Goal: Task Accomplishment & Management: Use online tool/utility

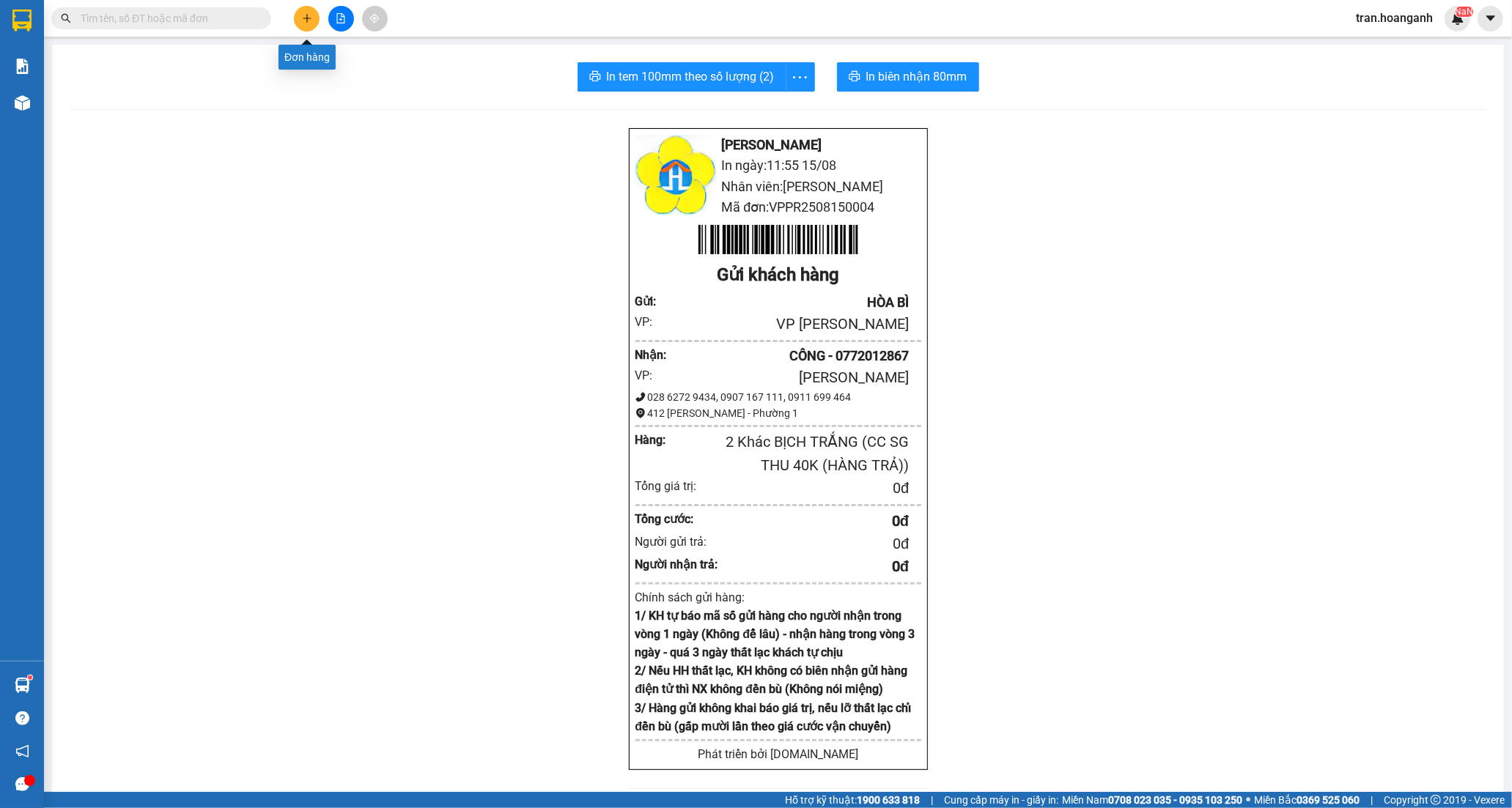
click at [316, 20] on button at bounding box center [306, 19] width 25 height 25
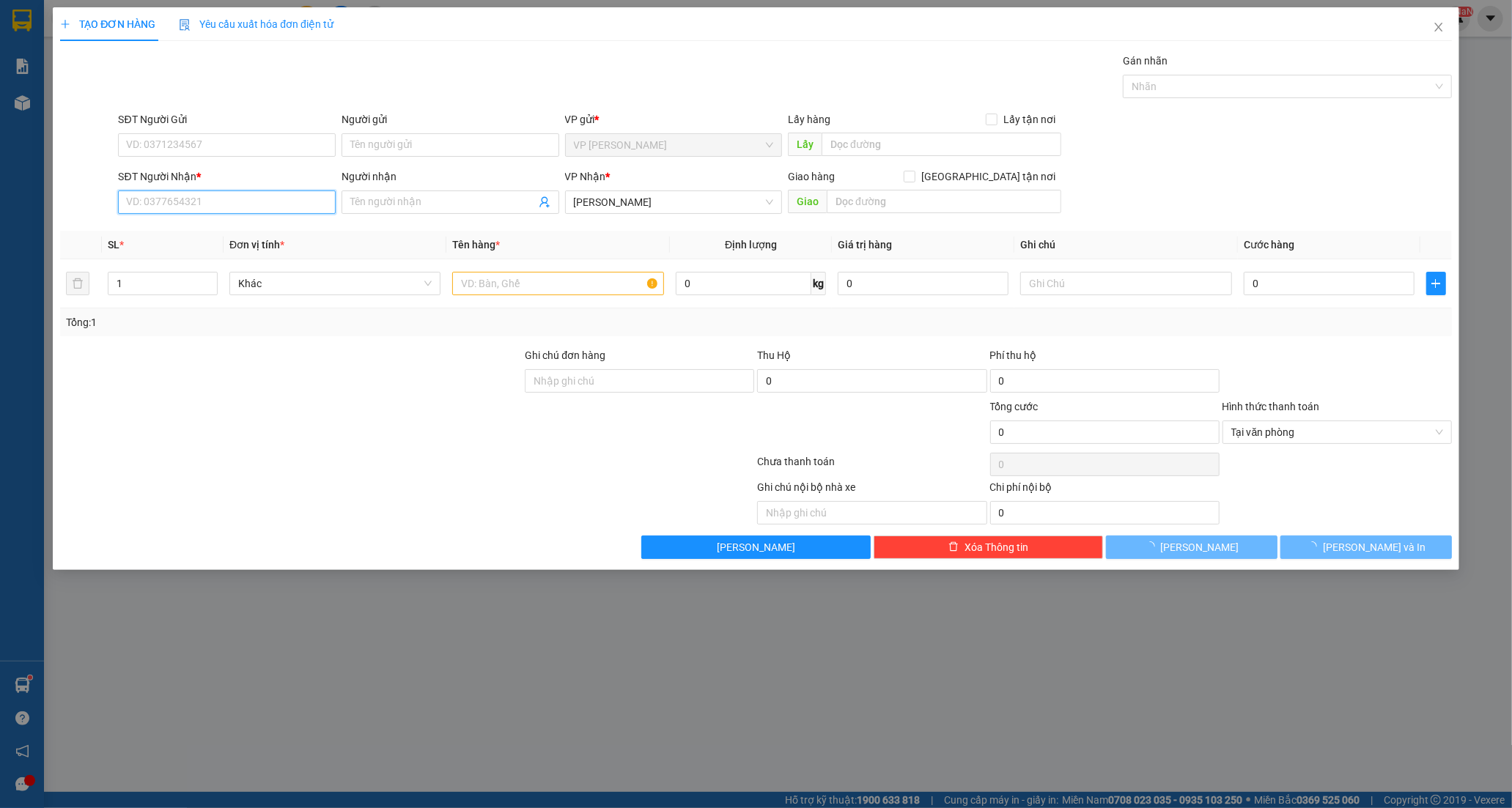
click at [175, 198] on input "SĐT Người Nhận *" at bounding box center [226, 201] width 217 height 23
type input "0349683117"
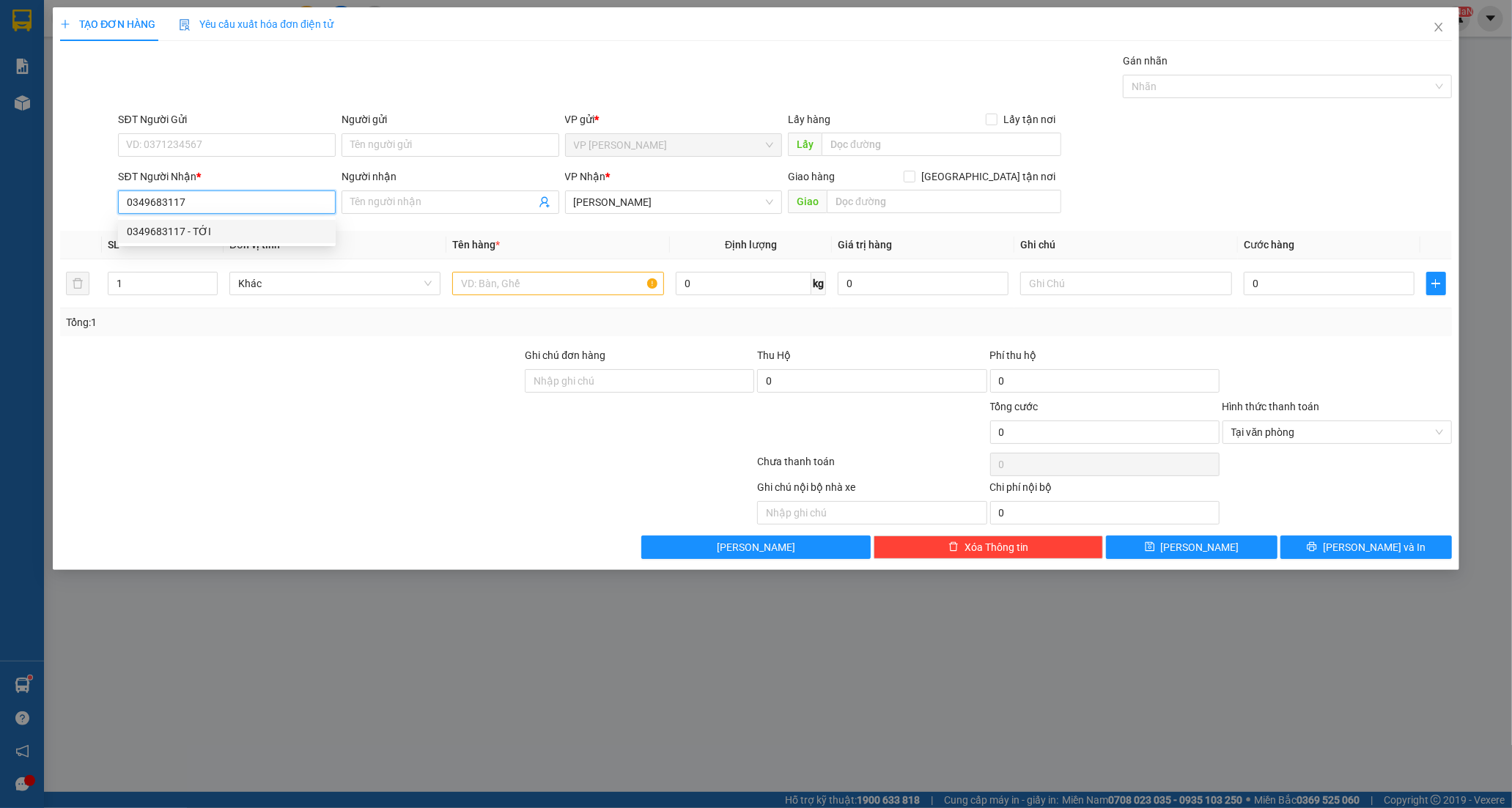
click at [186, 229] on div "0349683117 - TỚI" at bounding box center [226, 231] width 200 height 16
type input "TỚI"
type input "0349683117"
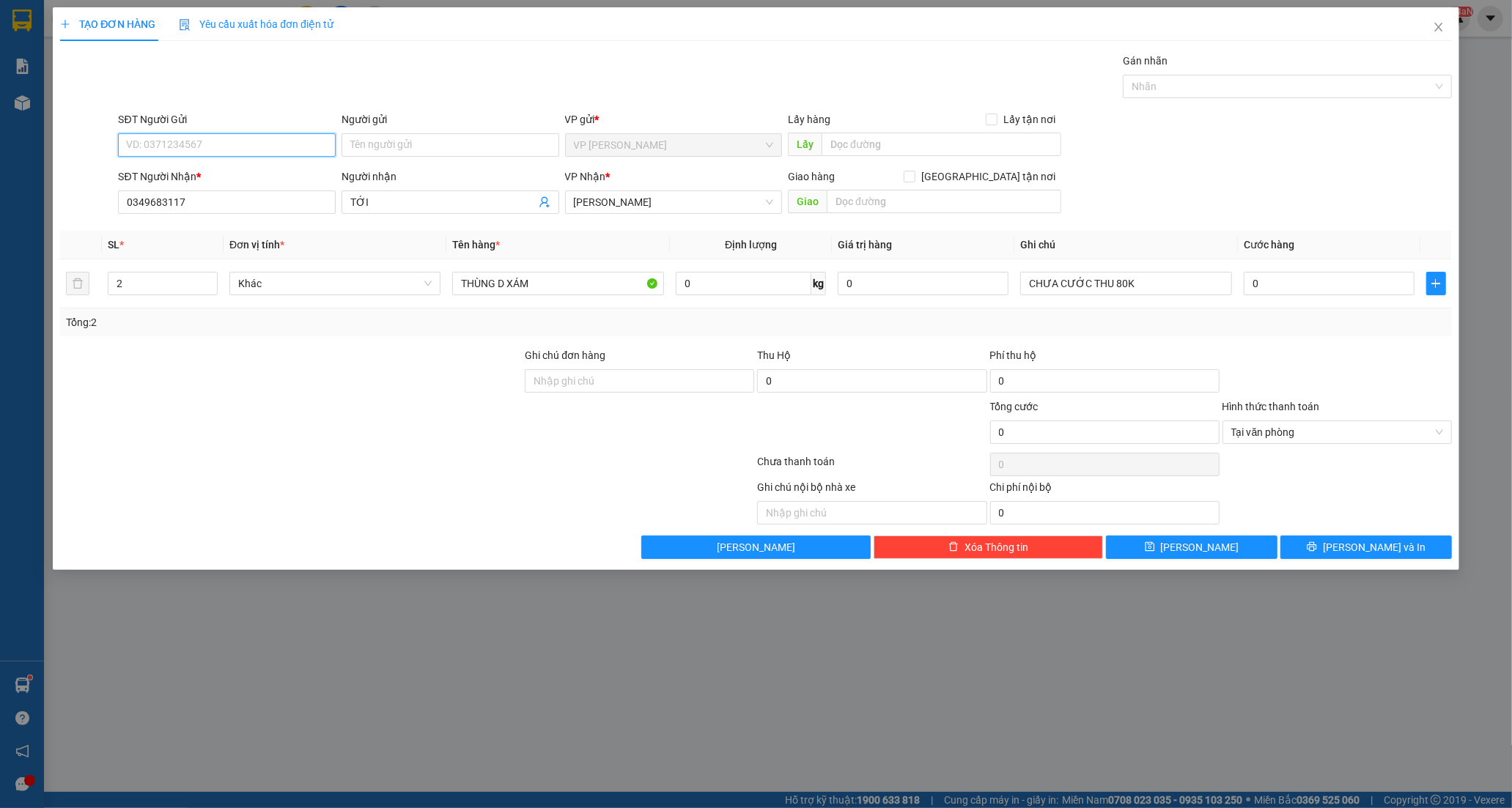
click at [275, 151] on input "SĐT Người Gửi" at bounding box center [226, 145] width 217 height 23
click at [174, 199] on div "0784055522 - BÌNH" at bounding box center [226, 198] width 200 height 16
type input "0784055522"
type input "BÌNH"
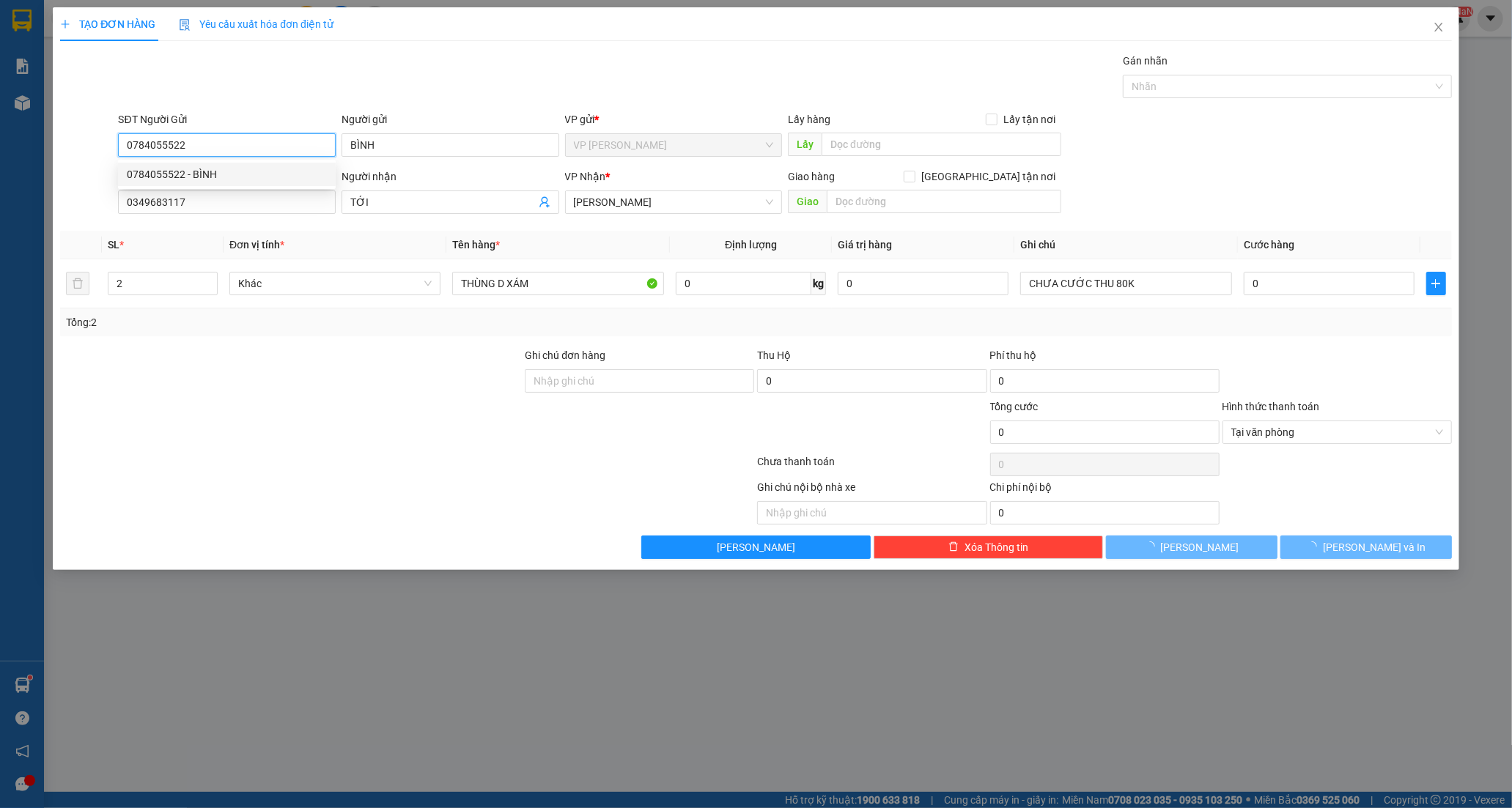
type input "40.000"
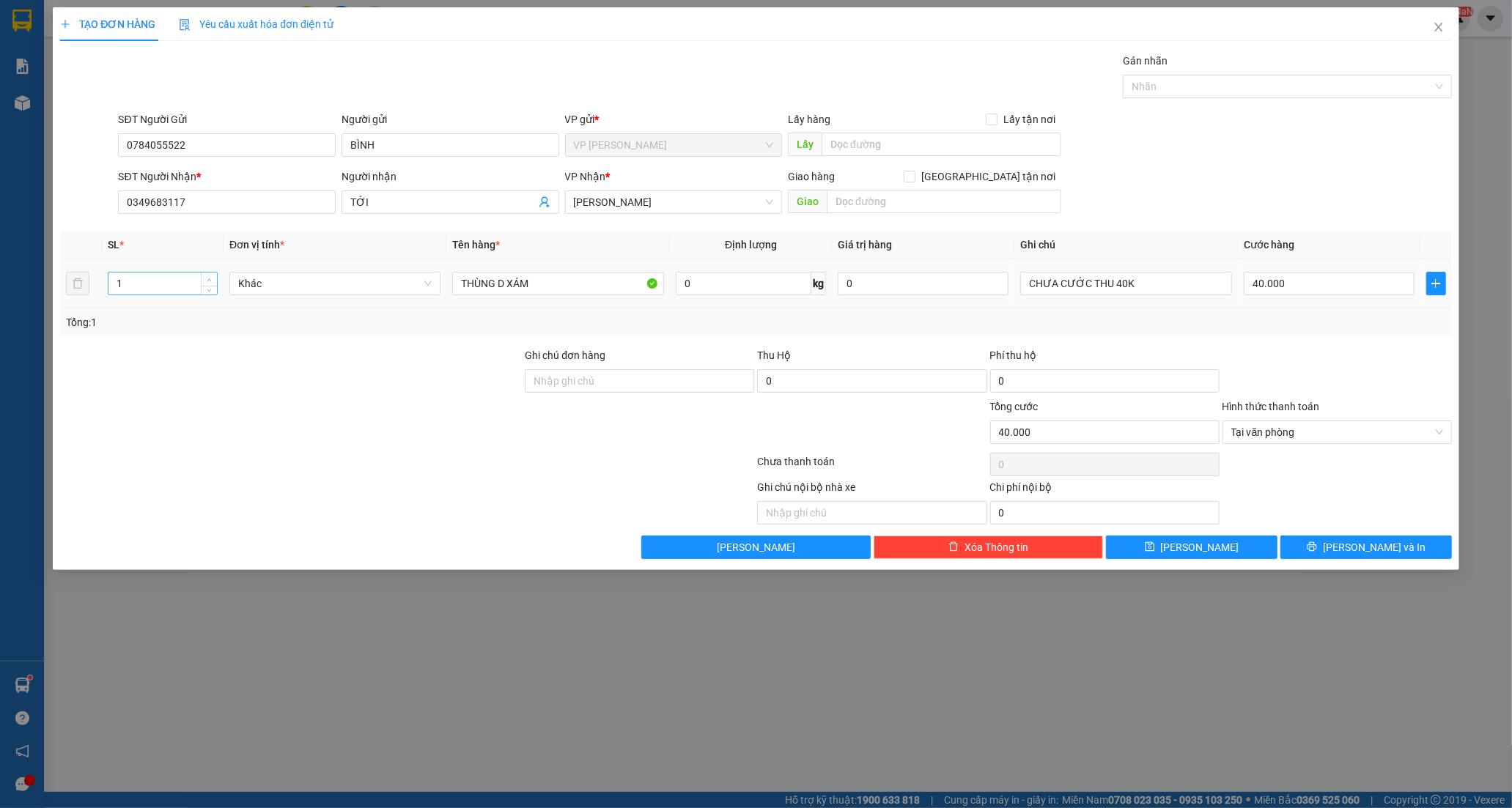
type input "2"
click at [214, 279] on span "Increase Value" at bounding box center [209, 279] width 16 height 13
click at [1202, 287] on input "CHƯA CƯỚC THU 40K" at bounding box center [1125, 283] width 211 height 23
type input "0"
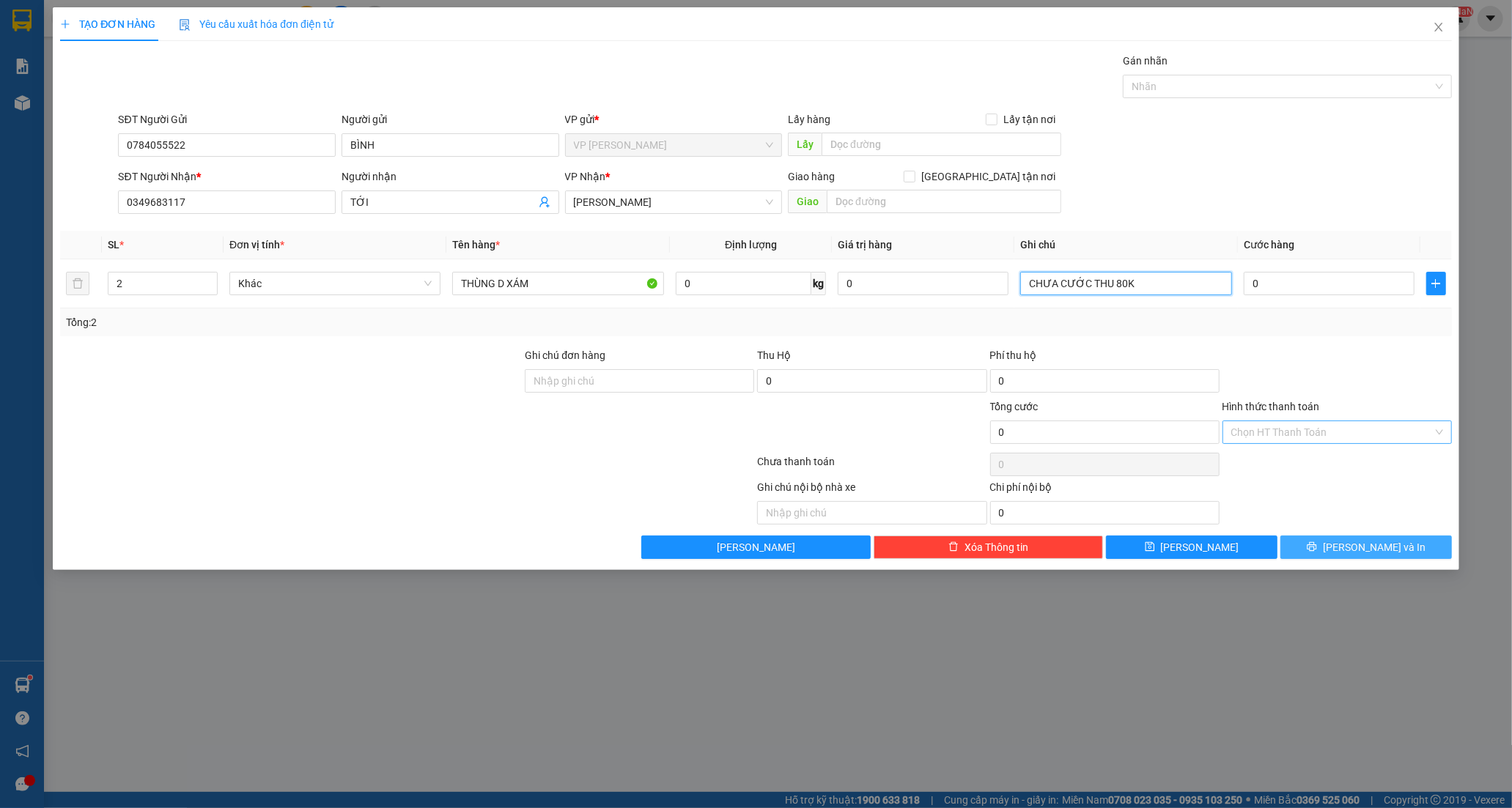
type input "CHƯA CƯỚC THU 80K"
click at [1364, 544] on span "[PERSON_NAME] và In" at bounding box center [1373, 547] width 103 height 16
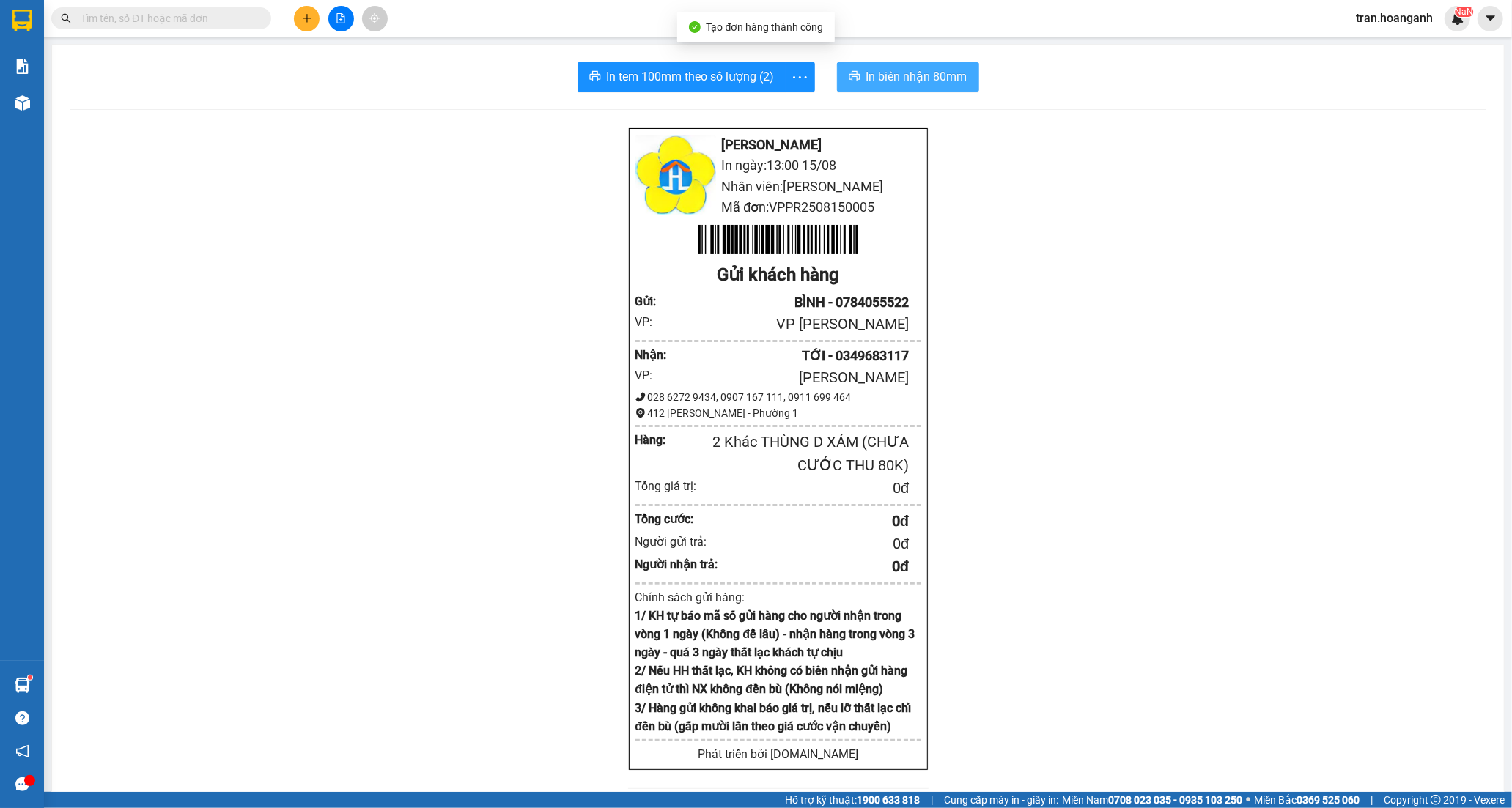
drag, startPoint x: 913, startPoint y: 73, endPoint x: 1043, endPoint y: 377, distance: 330.6
click at [913, 74] on span "In biên nhận 80mm" at bounding box center [916, 76] width 101 height 18
click at [629, 70] on span "In tem 100mm theo số lượng (2)" at bounding box center [691, 76] width 168 height 18
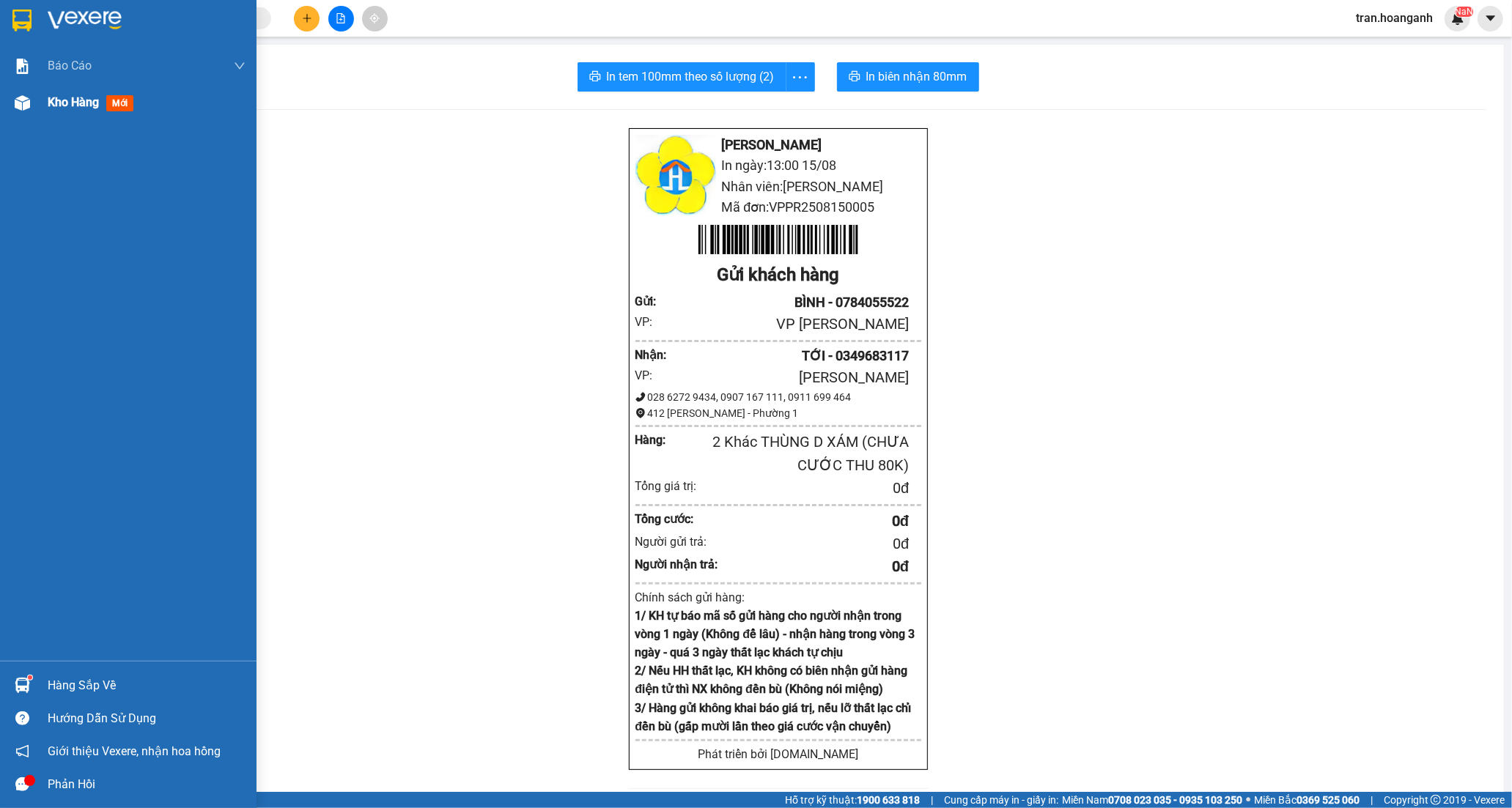
click at [50, 101] on span "Kho hàng" at bounding box center [73, 102] width 51 height 14
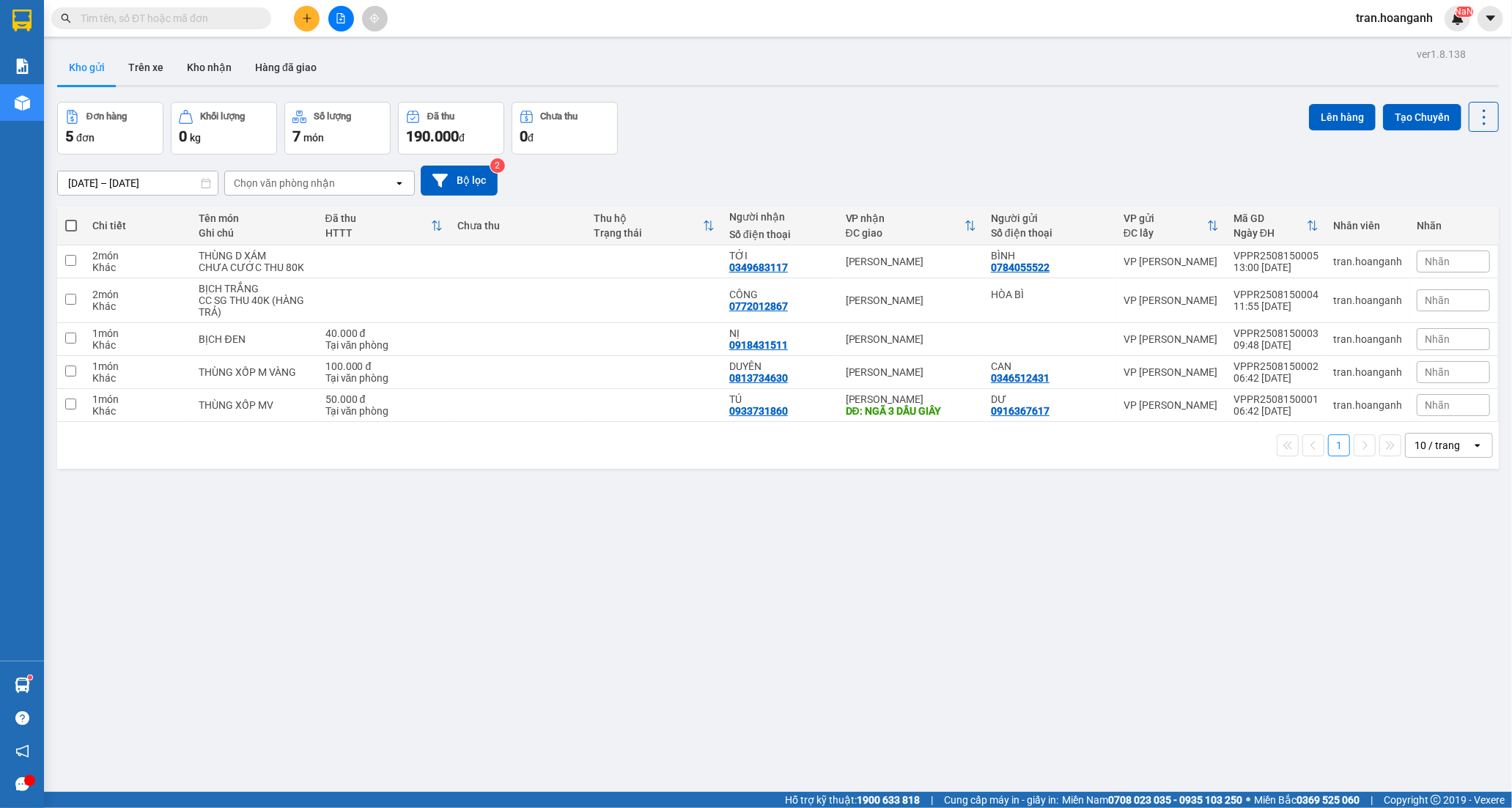
click at [74, 224] on span at bounding box center [71, 225] width 12 height 12
click at [71, 218] on input "checkbox" at bounding box center [71, 218] width 0 height 0
checkbox input "true"
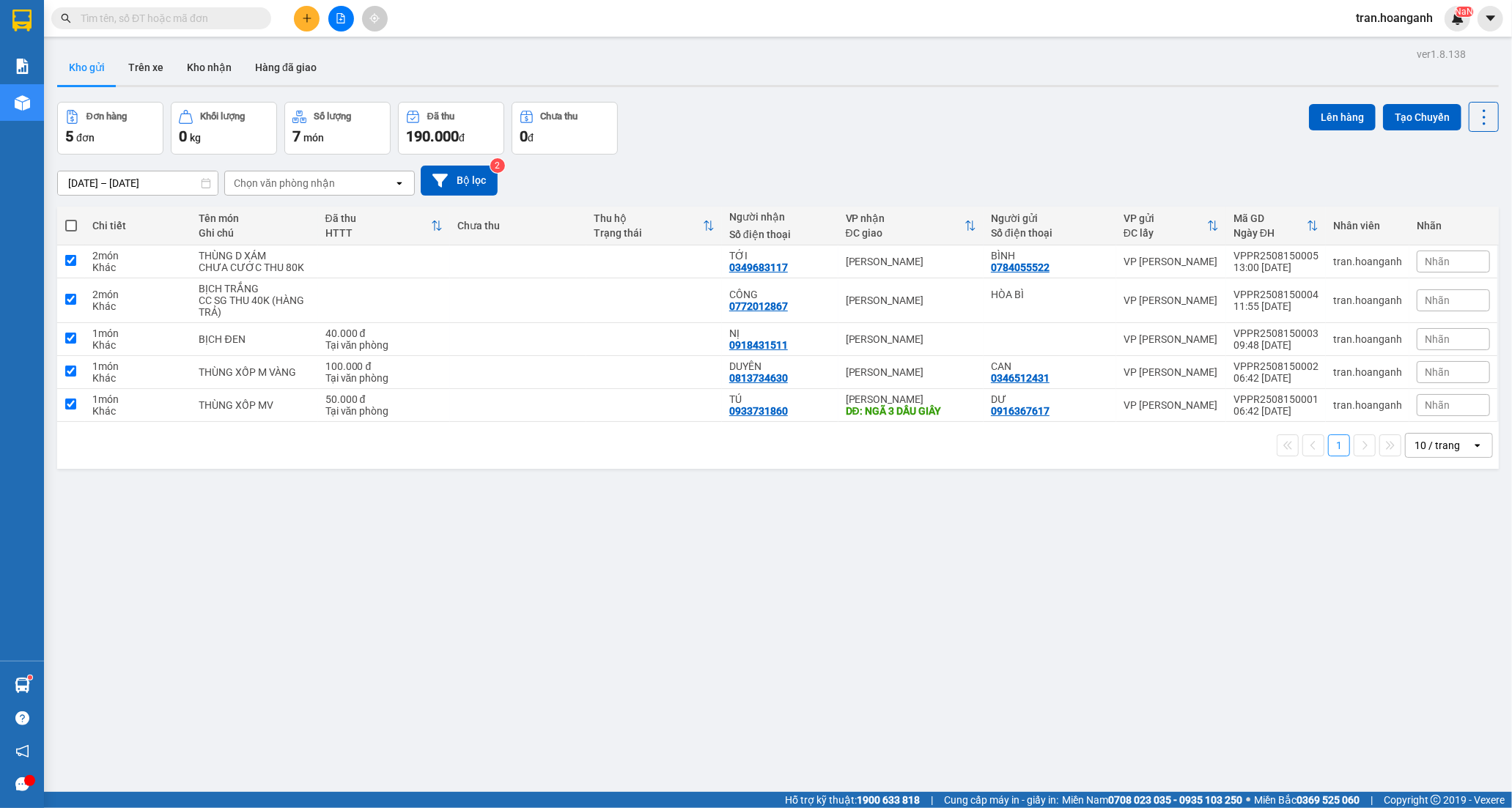
checkbox input "true"
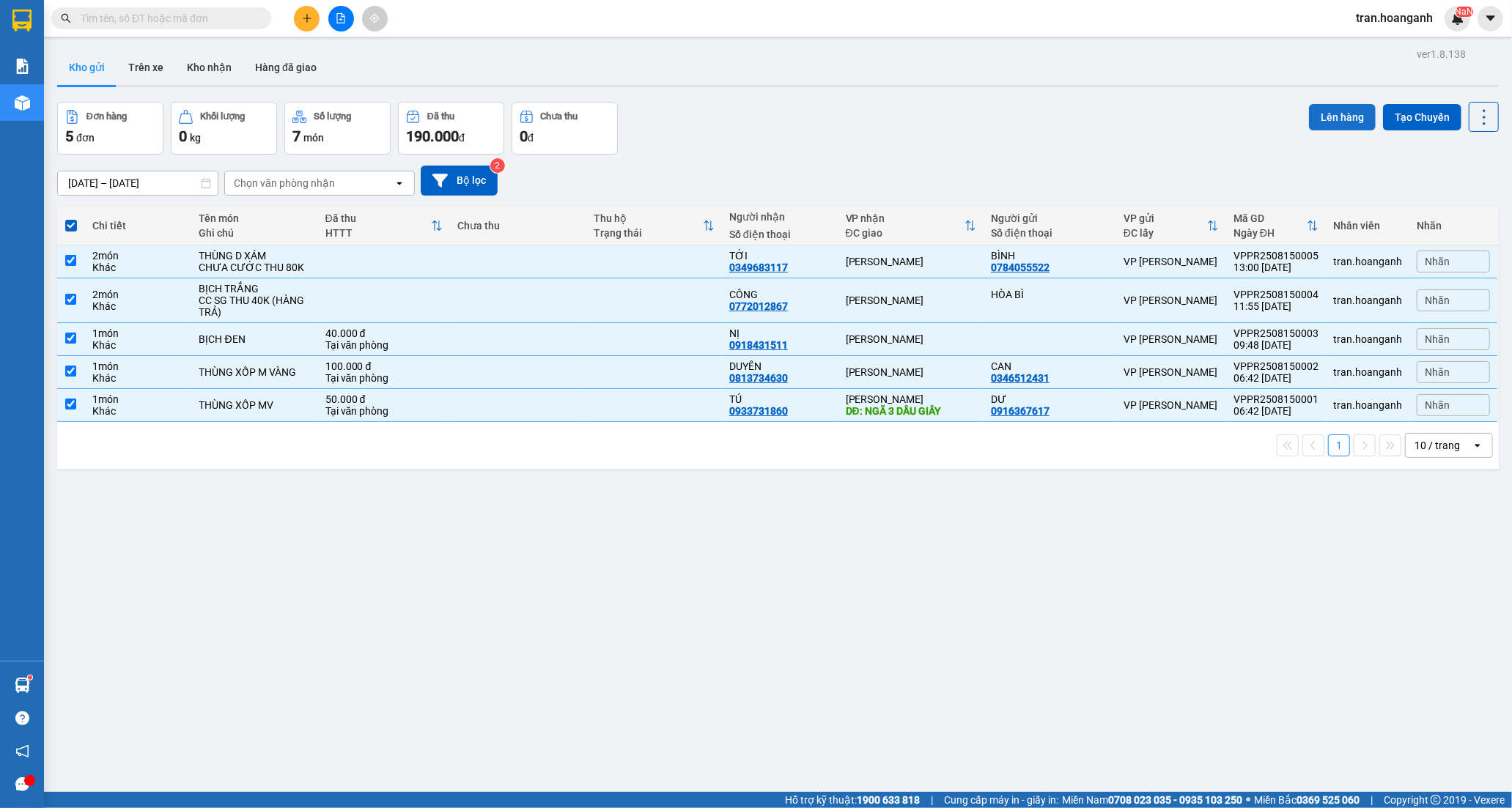
click at [1322, 120] on button "Lên hàng" at bounding box center [1342, 117] width 67 height 26
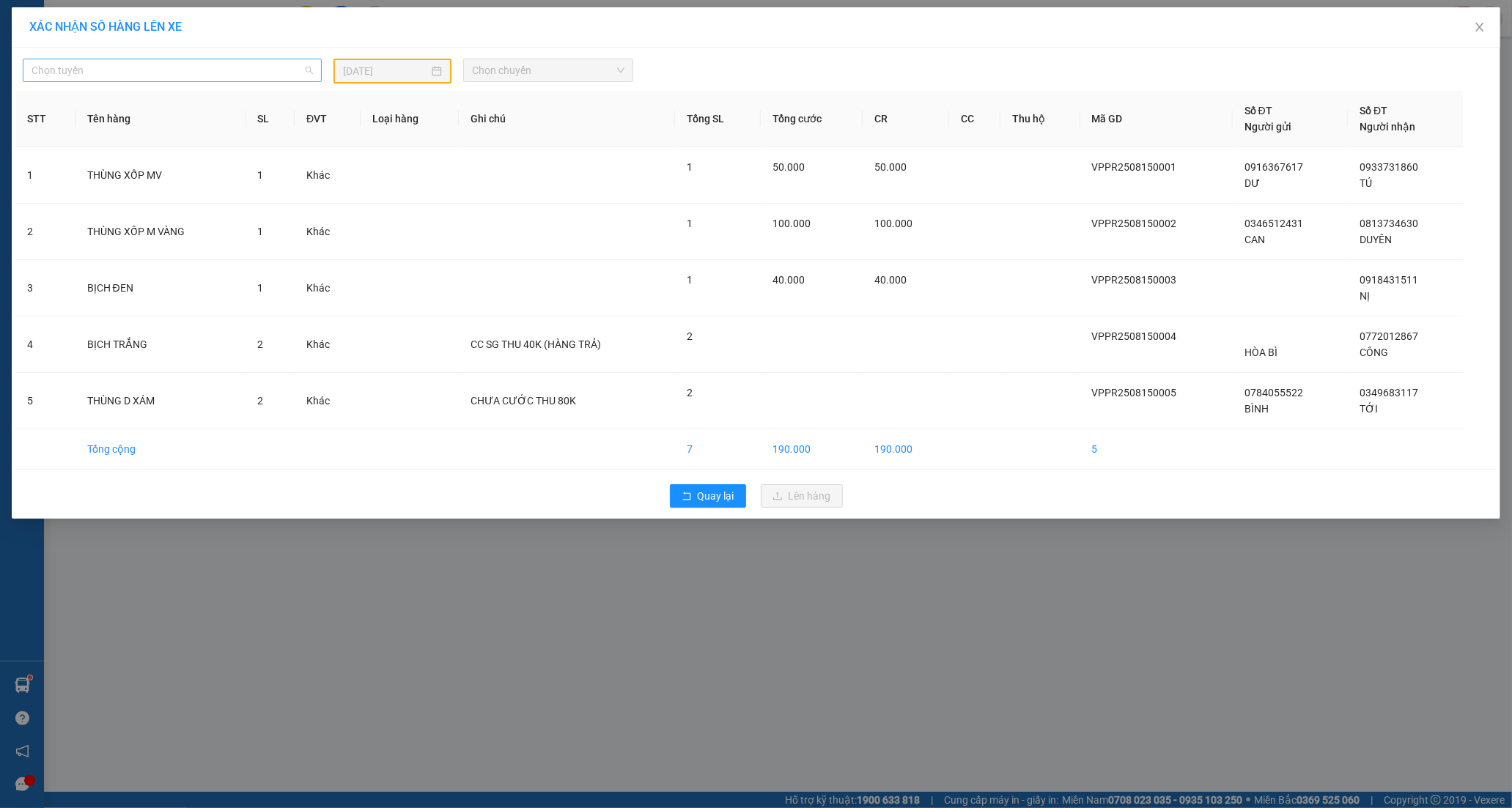
click at [121, 64] on span "Chọn tuyến" at bounding box center [172, 70] width 282 height 22
click at [105, 148] on div "[PERSON_NAME]" at bounding box center [172, 147] width 282 height 16
click at [408, 79] on div "[DATE]" at bounding box center [392, 70] width 118 height 25
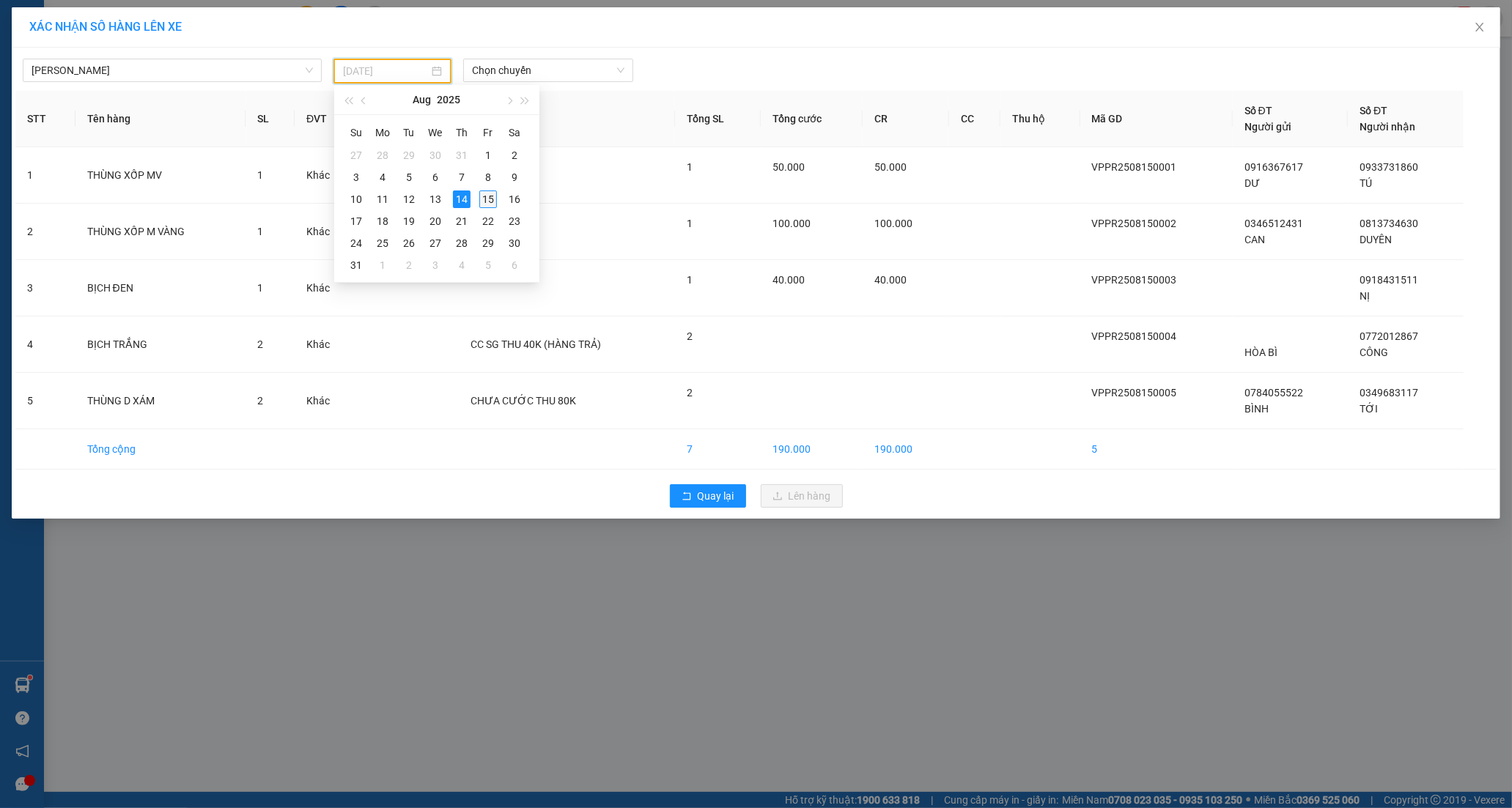
drag, startPoint x: 485, startPoint y: 200, endPoint x: 482, endPoint y: 187, distance: 13.3
click at [484, 199] on div "15" at bounding box center [488, 198] width 17 height 17
type input "[DATE]"
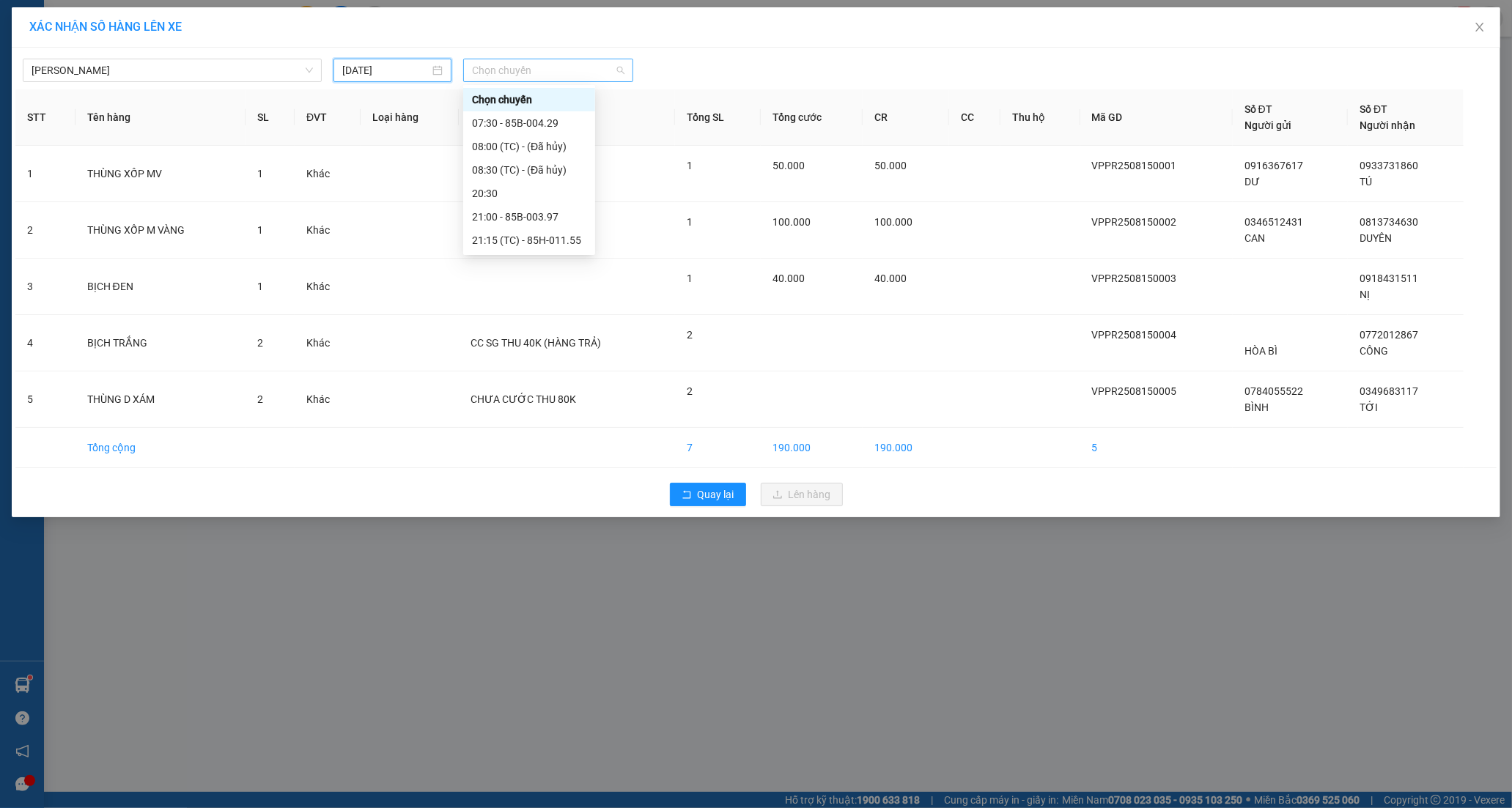
click at [501, 76] on span "Chọn chuyến" at bounding box center [548, 70] width 152 height 22
click at [515, 119] on div "07:30 - 85B-004.29" at bounding box center [529, 124] width 115 height 16
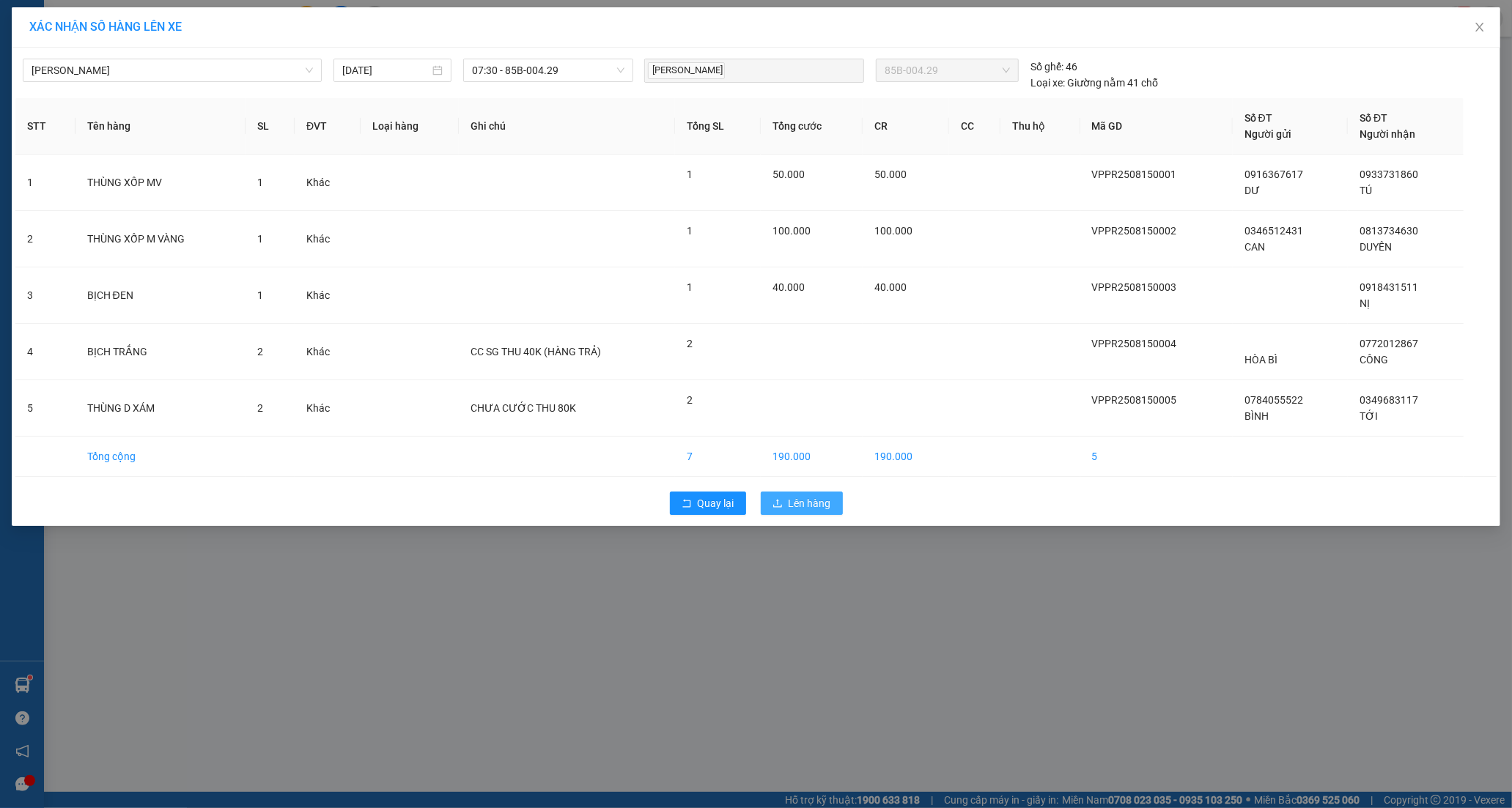
click at [814, 502] on span "Lên hàng" at bounding box center [809, 503] width 43 height 16
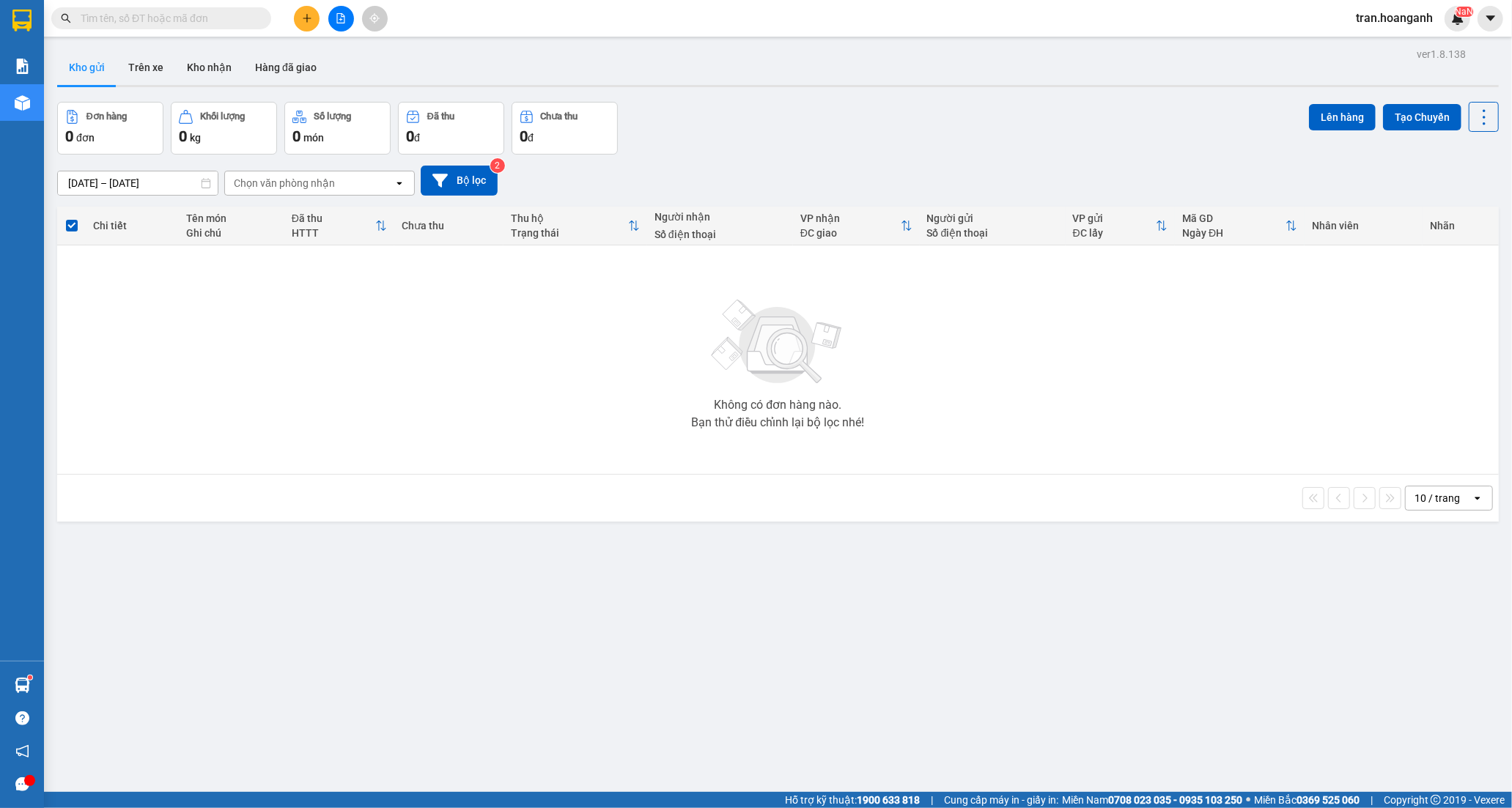
click at [1375, 20] on span "tran.hoanganh" at bounding box center [1394, 18] width 100 height 18
click at [1379, 43] on span "Đăng xuất" at bounding box center [1401, 46] width 69 height 16
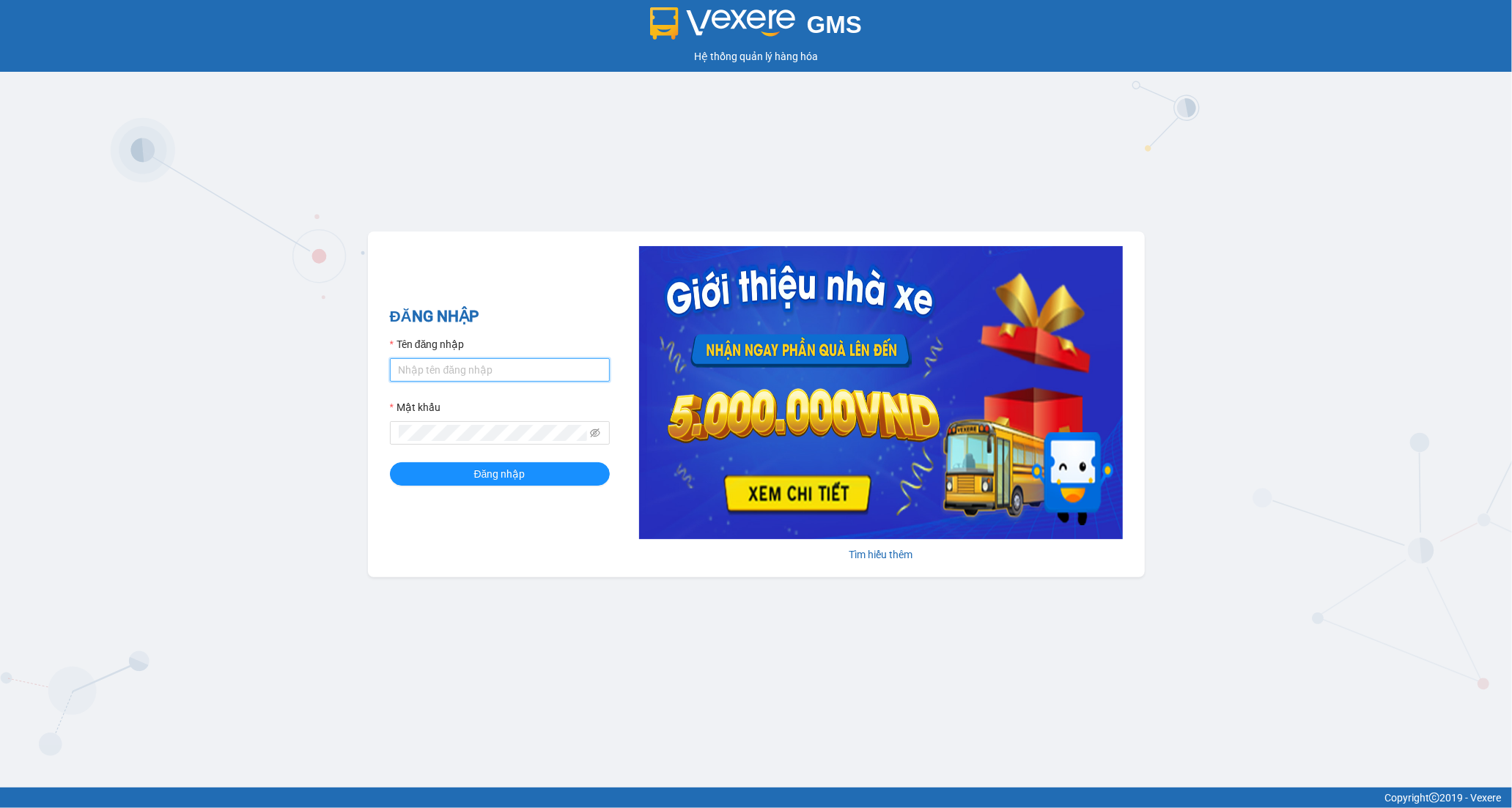
drag, startPoint x: 506, startPoint y: 368, endPoint x: 503, endPoint y: 382, distance: 14.3
click at [506, 368] on input "Tên đăng nhập" at bounding box center [499, 369] width 220 height 23
type input "tramy.hoanganh"
click at [478, 480] on span "Đăng nhập" at bounding box center [500, 474] width 51 height 16
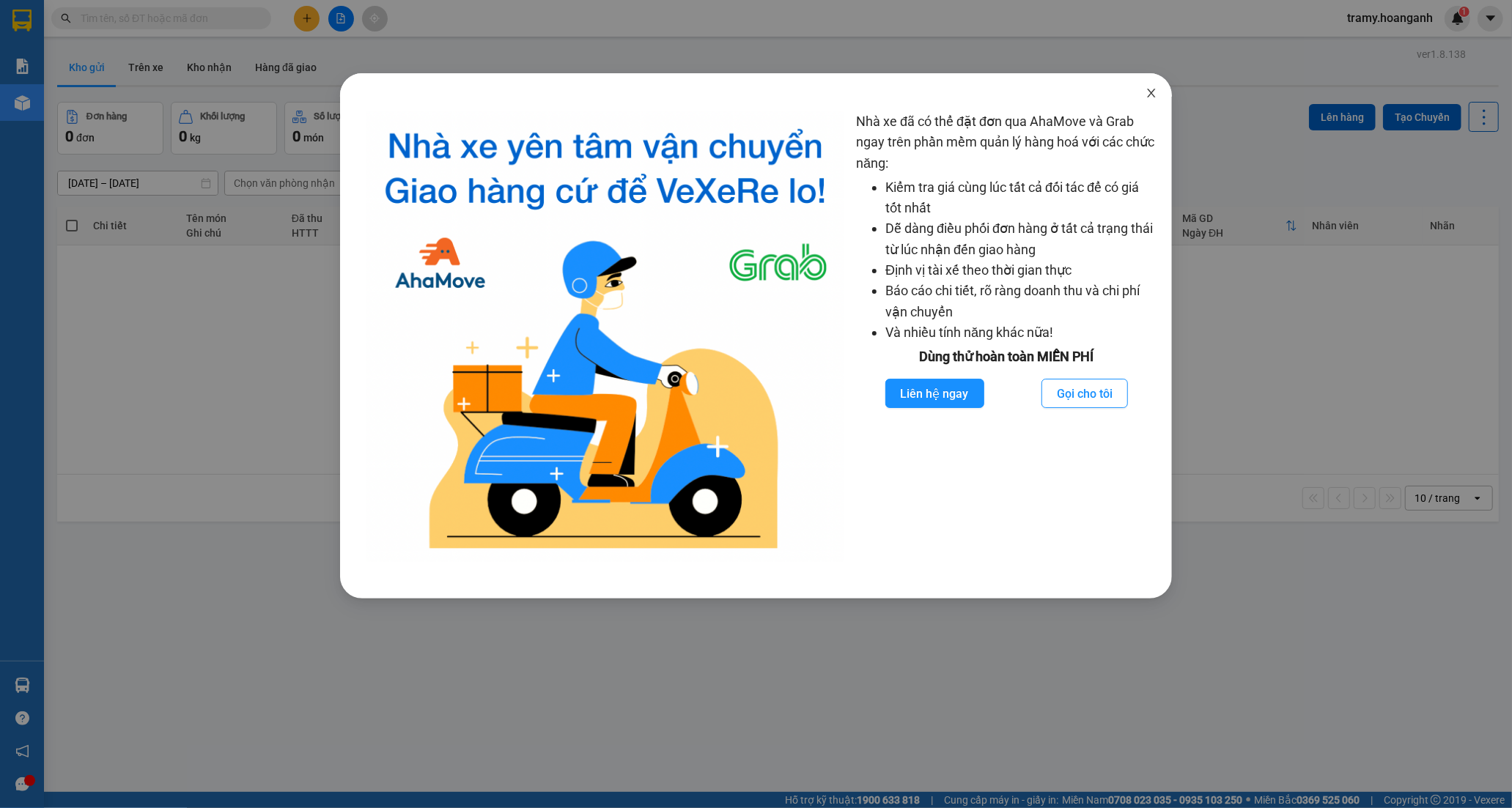
click at [1148, 90] on icon "close" at bounding box center [1152, 93] width 12 height 12
